Goal: Find specific page/section: Find specific page/section

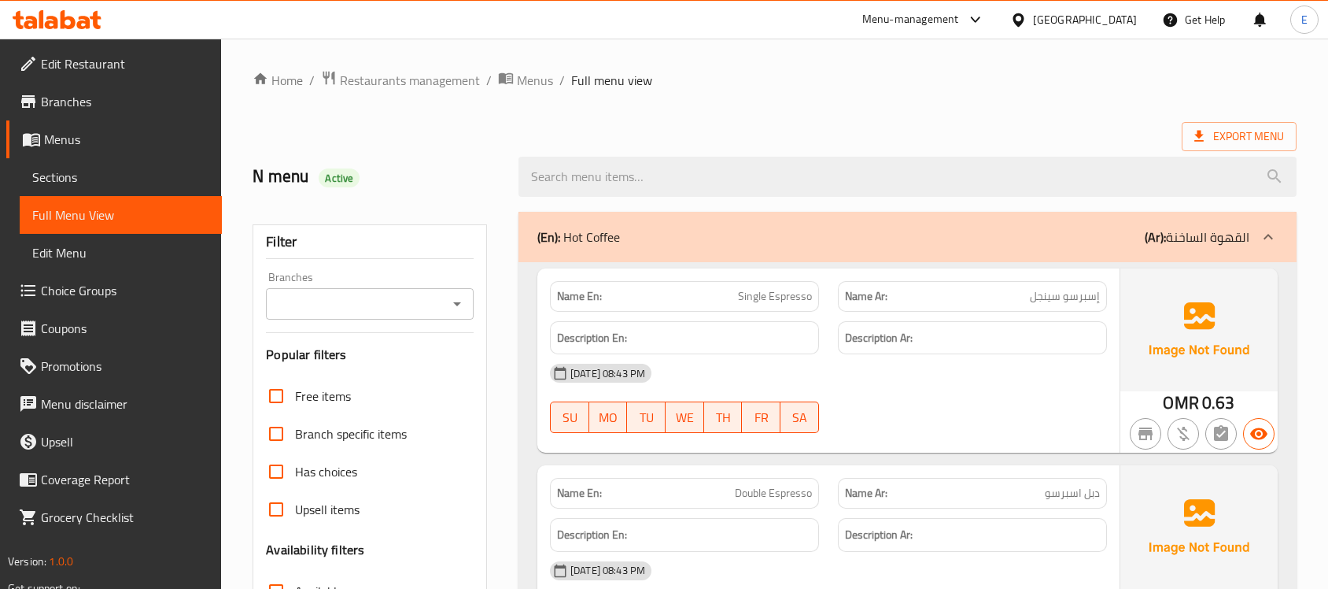
click at [1027, 13] on icon at bounding box center [1019, 20] width 17 height 17
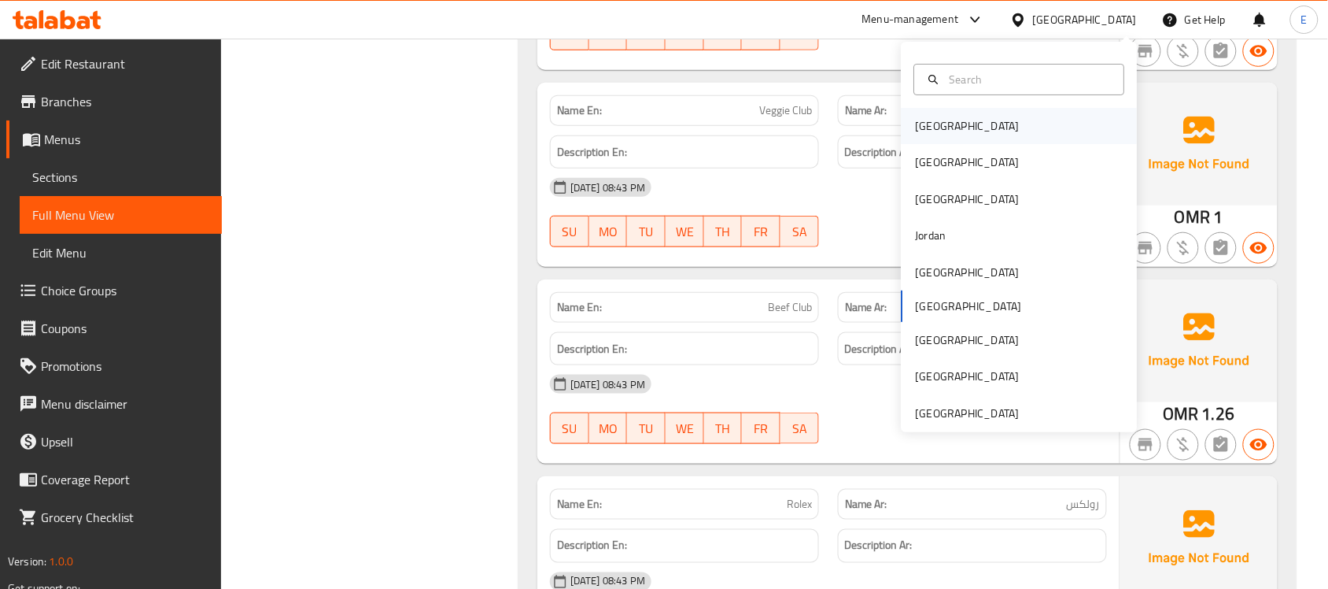
scroll to position [28720, 0]
click at [945, 157] on div "[GEOGRAPHIC_DATA]" at bounding box center [1020, 163] width 236 height 36
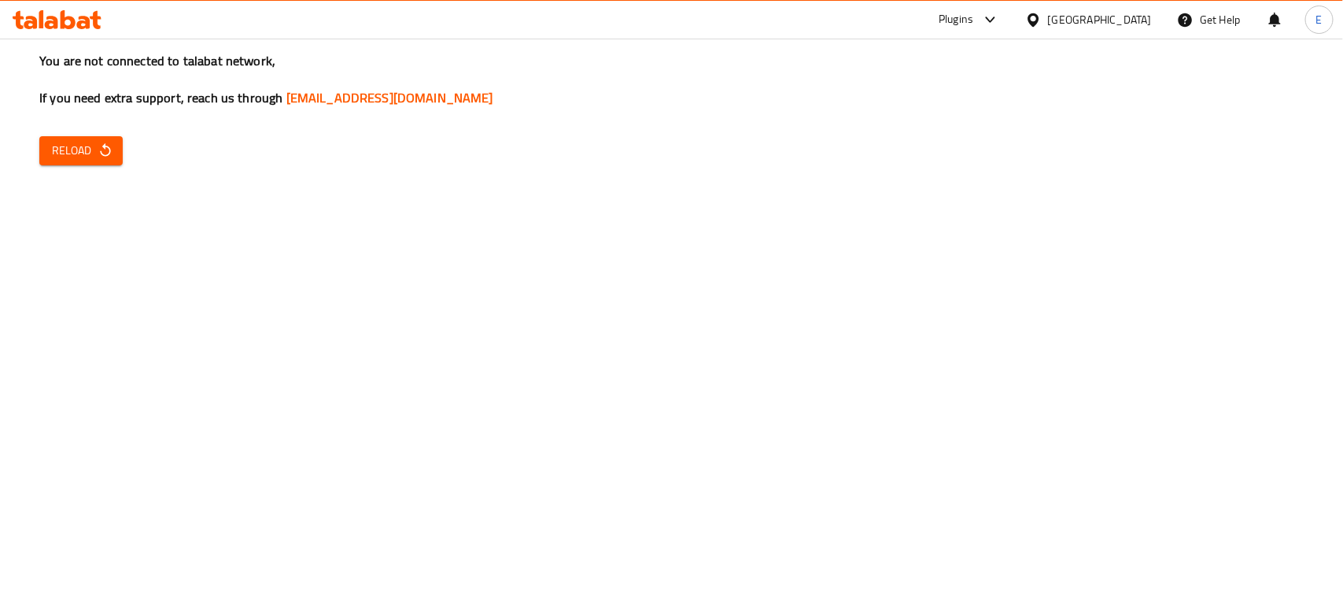
click at [79, 147] on span "Reload" at bounding box center [81, 151] width 58 height 20
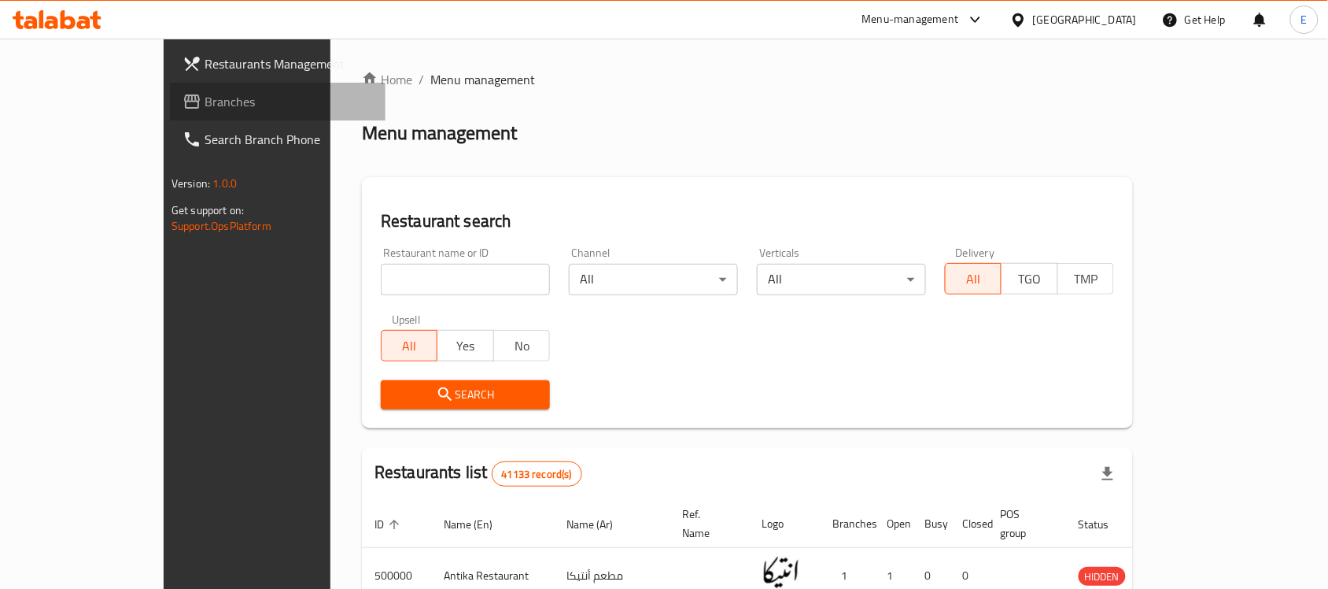
click at [205, 98] on span "Branches" at bounding box center [289, 101] width 168 height 19
